Goal: Transaction & Acquisition: Book appointment/travel/reservation

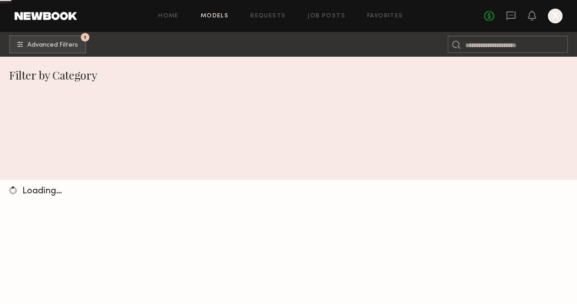
click at [5, 12] on header "Home Models Requests Job Posts Favorites Sign Out No fees up to $5,000 X" at bounding box center [288, 16] width 577 height 32
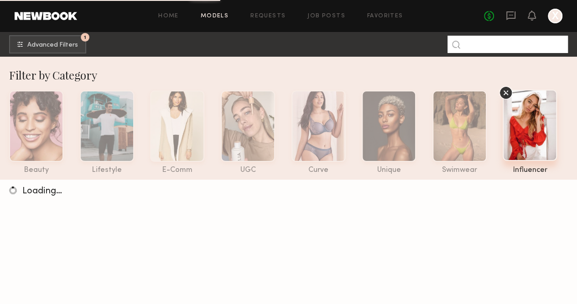
click at [510, 40] on input at bounding box center [508, 44] width 121 height 17
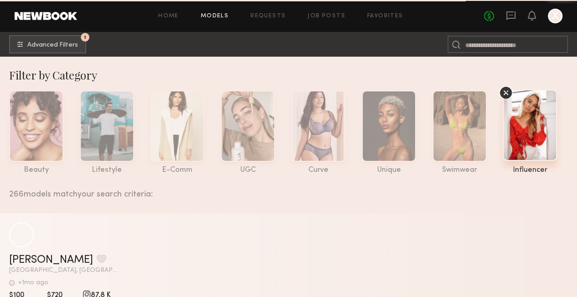
click at [550, 13] on div at bounding box center [555, 16] width 15 height 15
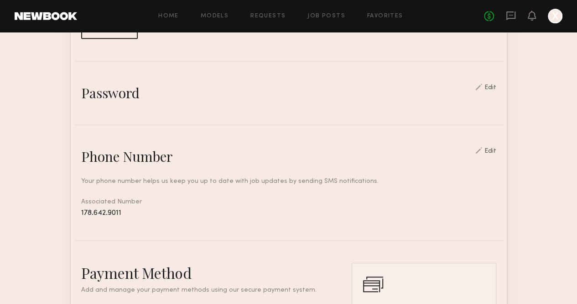
scroll to position [274, 0]
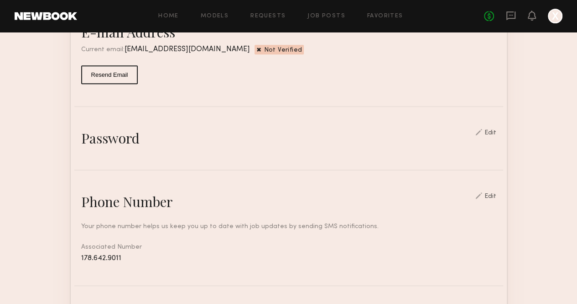
click at [264, 54] on span "Not Verified" at bounding box center [283, 50] width 38 height 7
click at [125, 53] on span "[EMAIL_ADDRESS][DOMAIN_NAME]" at bounding box center [188, 49] width 126 height 7
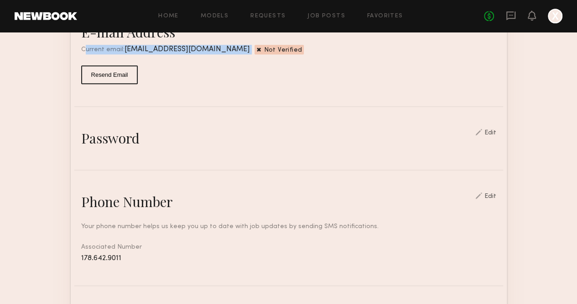
click at [125, 53] on span "[EMAIL_ADDRESS][DOMAIN_NAME]" at bounding box center [188, 49] width 126 height 7
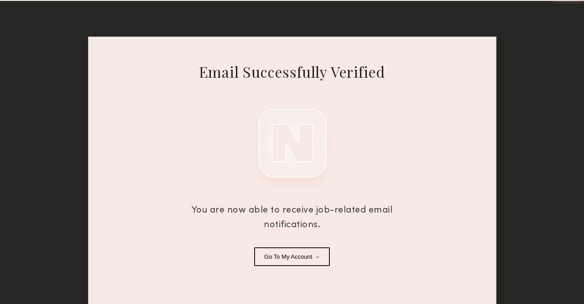
click at [297, 252] on button "Go To My Account →" at bounding box center [292, 256] width 76 height 19
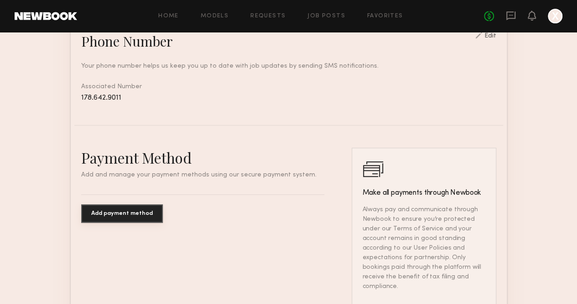
scroll to position [502, 0]
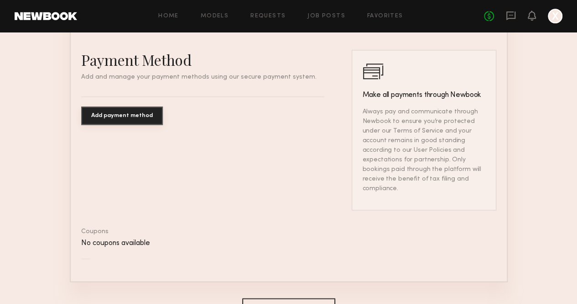
click at [123, 124] on button "Add payment method" at bounding box center [122, 115] width 82 height 18
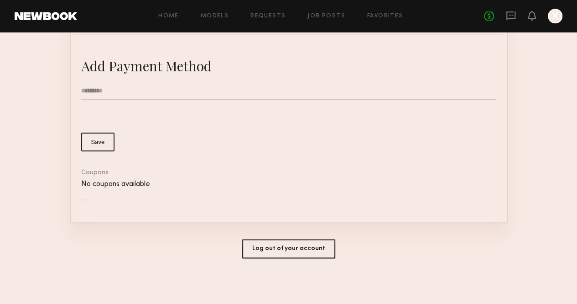
click at [126, 96] on input "text" at bounding box center [288, 90] width 415 height 17
click at [126, 96] on input "****" at bounding box center [288, 90] width 415 height 17
type input "**********"
click at [256, 155] on nb-stripe-card-bind "**********" at bounding box center [288, 128] width 415 height 143
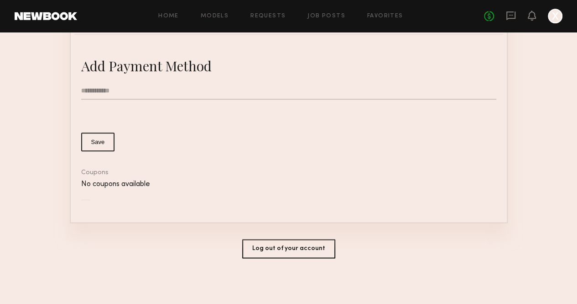
click at [124, 146] on common-button-deprecated "Save" at bounding box center [288, 141] width 415 height 19
click at [81, 143] on button "Save" at bounding box center [98, 141] width 34 height 19
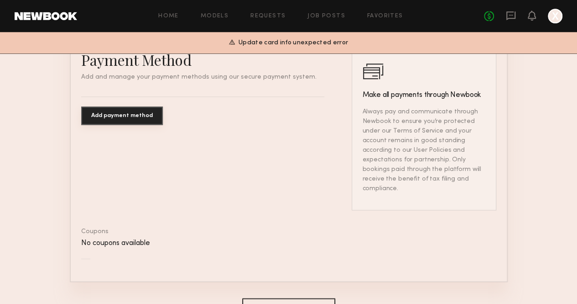
click at [109, 122] on button "Add payment method" at bounding box center [122, 115] width 82 height 18
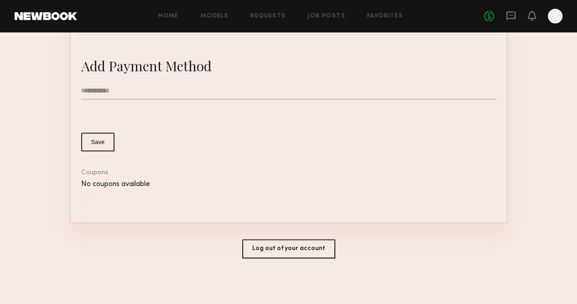
drag, startPoint x: 535, startPoint y: 168, endPoint x: 518, endPoint y: 165, distance: 17.2
click at [81, 141] on button "Save" at bounding box center [98, 141] width 34 height 19
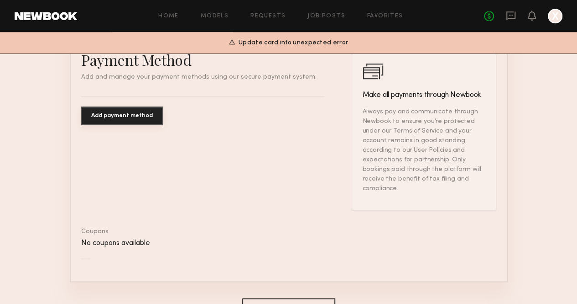
click at [416, 119] on p "Always pay and communicate through Newbook to ensure you’re protected under our…" at bounding box center [423, 150] width 123 height 86
click at [111, 125] on button "Add payment method" at bounding box center [122, 115] width 82 height 18
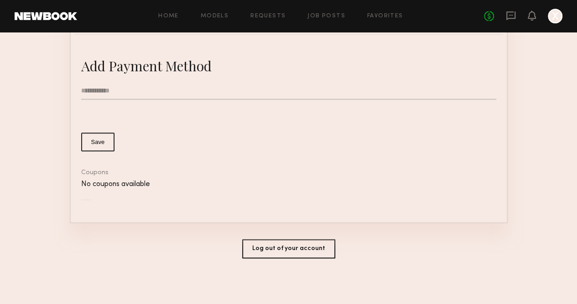
click at [235, 125] on form "**********" at bounding box center [288, 116] width 415 height 69
click at [84, 149] on button "Save" at bounding box center [98, 141] width 34 height 19
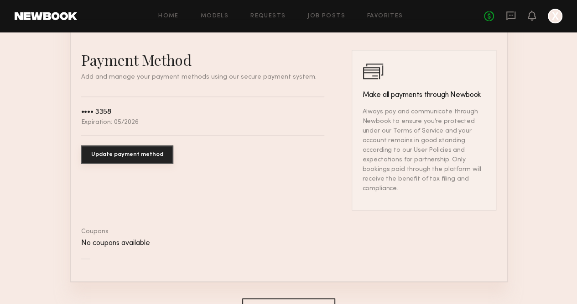
click at [249, 172] on div "Payment Method Add and manage your payment methods using our secure payment sys…" at bounding box center [203, 130] width 244 height 160
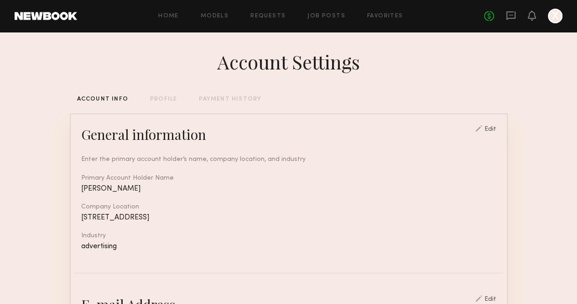
scroll to position [0, 0]
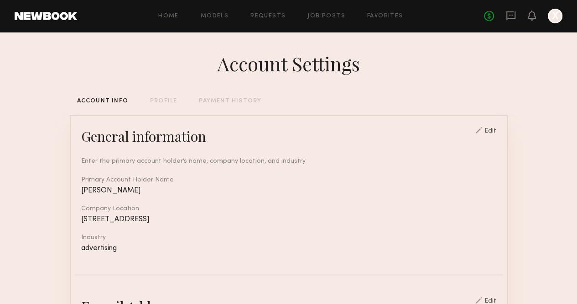
click at [556, 16] on div at bounding box center [555, 16] width 15 height 15
click at [218, 17] on link "Models" at bounding box center [215, 16] width 28 height 6
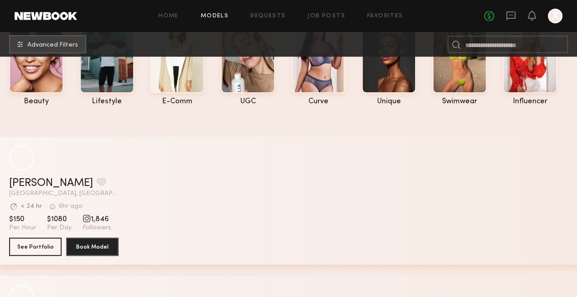
scroll to position [183, 0]
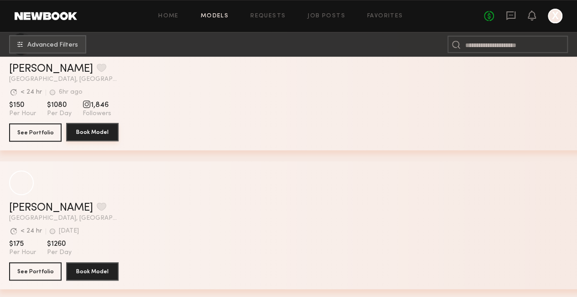
click at [97, 136] on button "Book Model" at bounding box center [92, 132] width 52 height 18
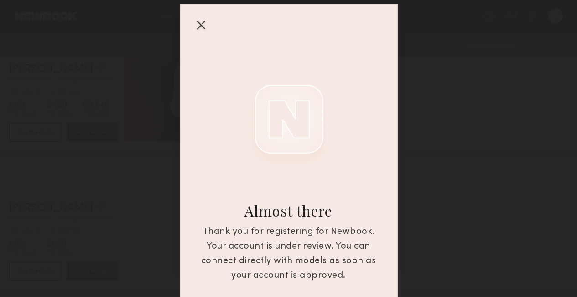
scroll to position [46, 0]
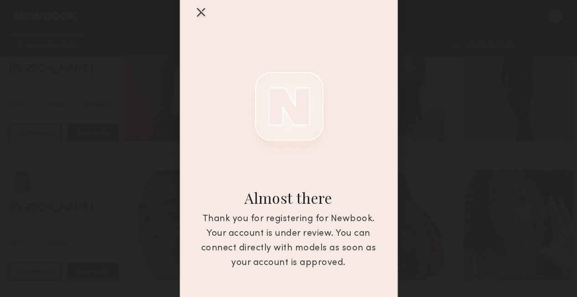
click at [262, 236] on div "Thank you for registering for Newbook. Your account is under review. You can co…" at bounding box center [288, 241] width 185 height 58
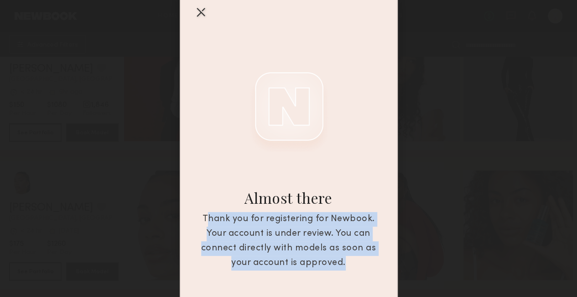
click at [262, 236] on div "Thank you for registering for Newbook. Your account is under review. You can co…" at bounding box center [288, 241] width 185 height 58
click at [194, 10] on div at bounding box center [201, 12] width 15 height 15
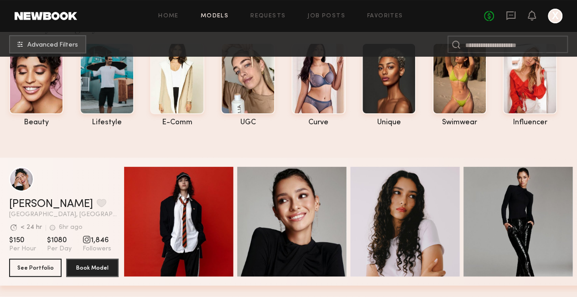
scroll to position [0, 0]
